Goal: Find specific page/section: Find specific page/section

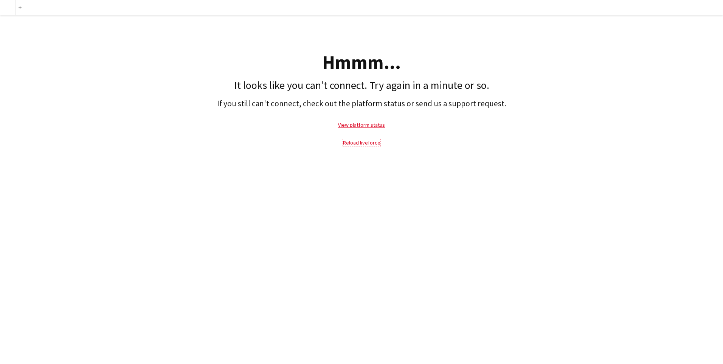
click at [350, 141] on link "Reload liveforce" at bounding box center [361, 142] width 37 height 7
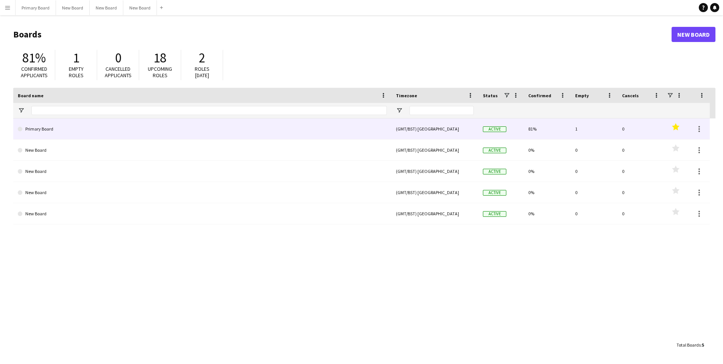
click at [43, 128] on link "Primary Board" at bounding box center [202, 128] width 369 height 21
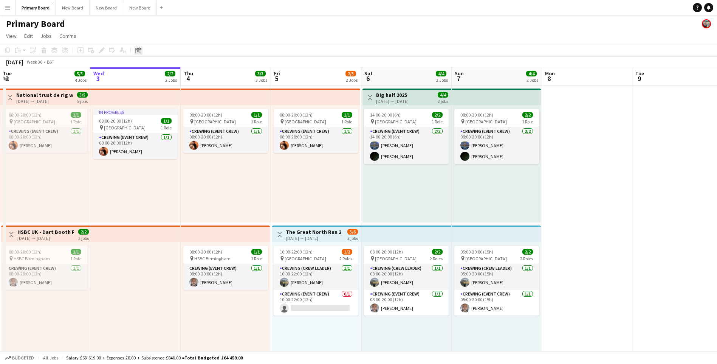
click at [140, 51] on icon "Date picker" at bounding box center [138, 50] width 6 height 6
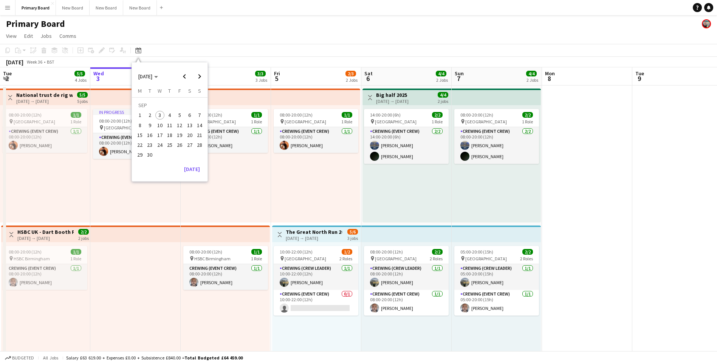
click at [139, 125] on span "8" at bounding box center [139, 125] width 9 height 9
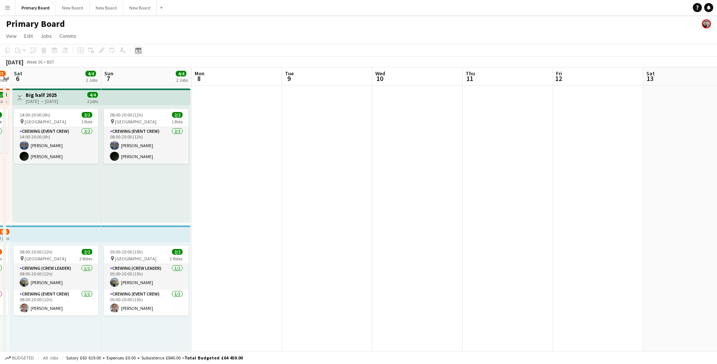
click at [139, 51] on icon at bounding box center [138, 51] width 3 height 3
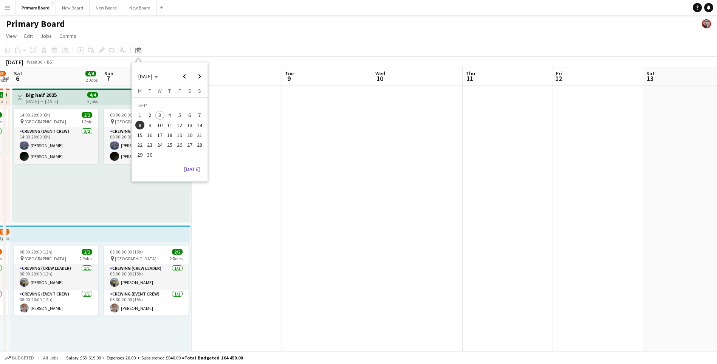
click at [142, 134] on span "15" at bounding box center [139, 134] width 9 height 9
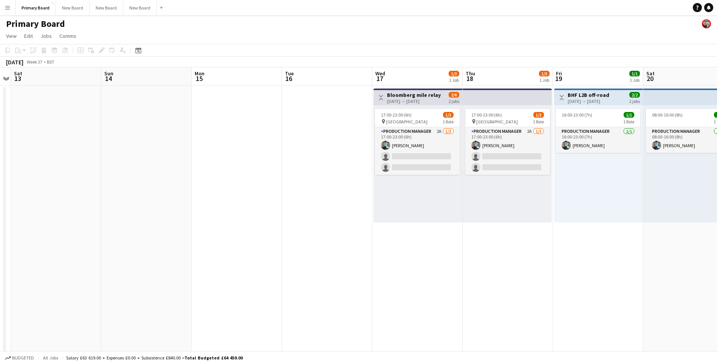
click at [7, 9] on app-icon "Menu" at bounding box center [8, 8] width 6 height 6
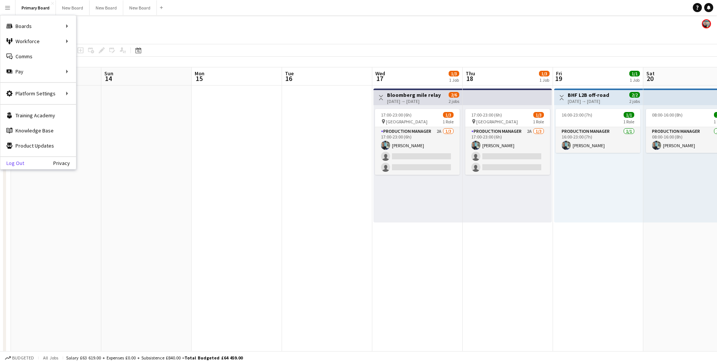
click at [14, 162] on link "Log Out" at bounding box center [12, 163] width 24 height 6
